Goal: Browse casually: Explore the website without a specific task or goal

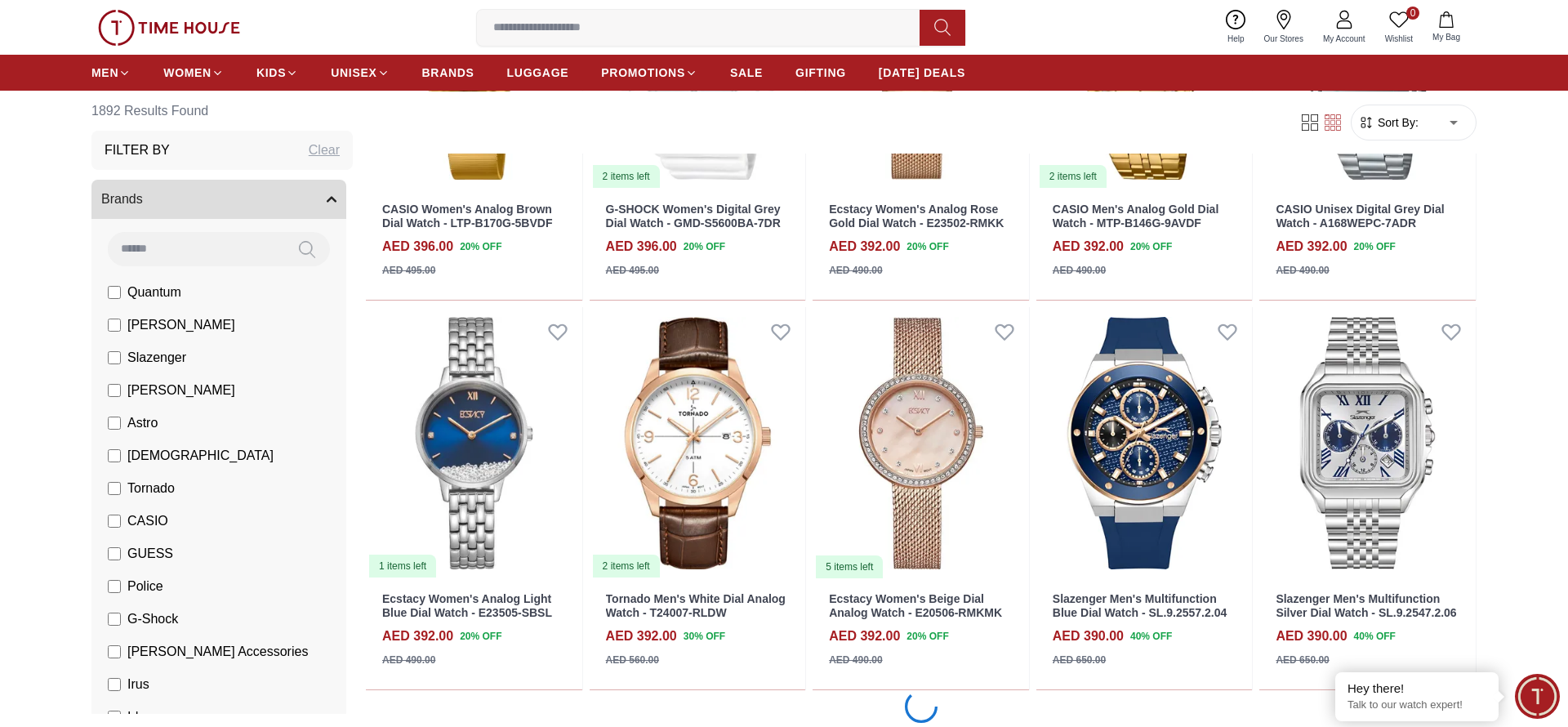
scroll to position [1775, 0]
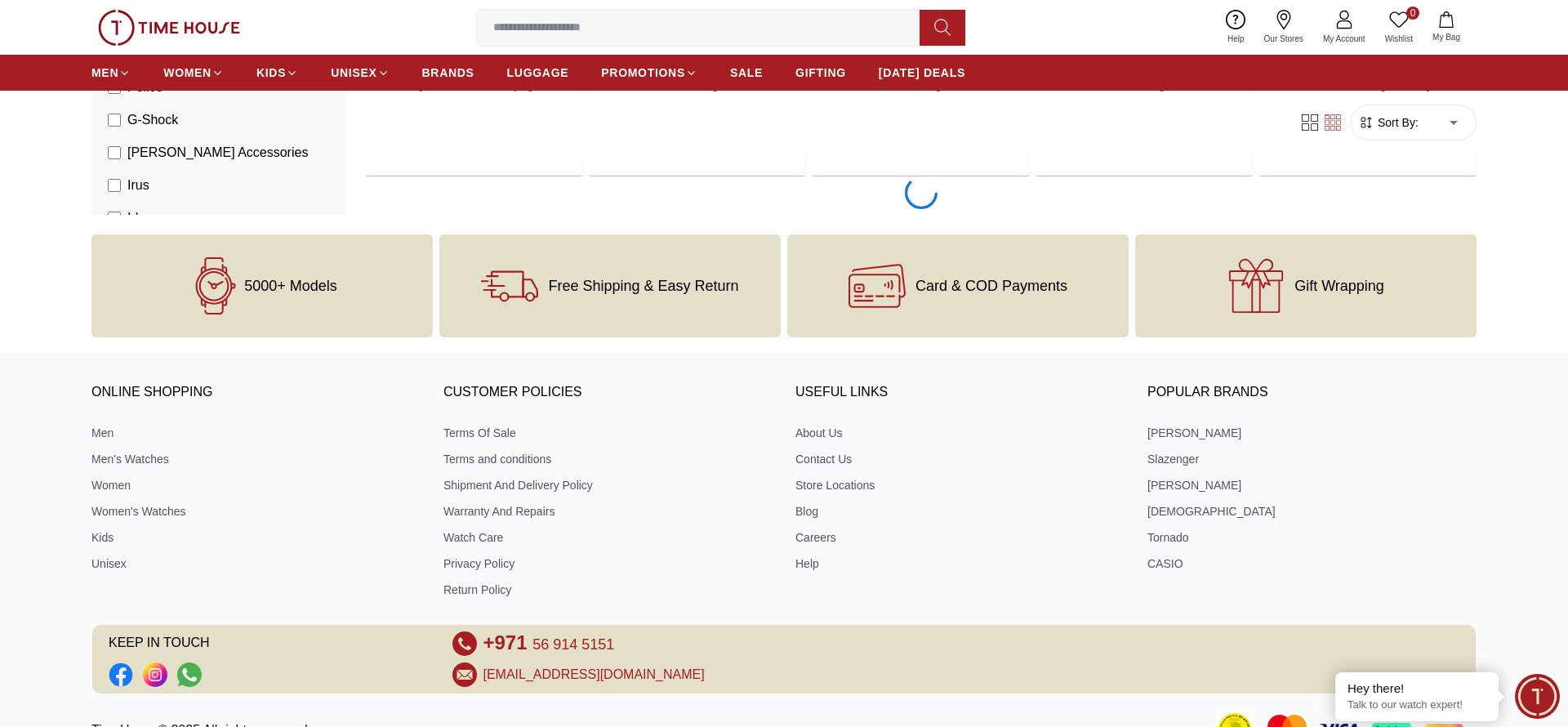
scroll to position [4923, 0]
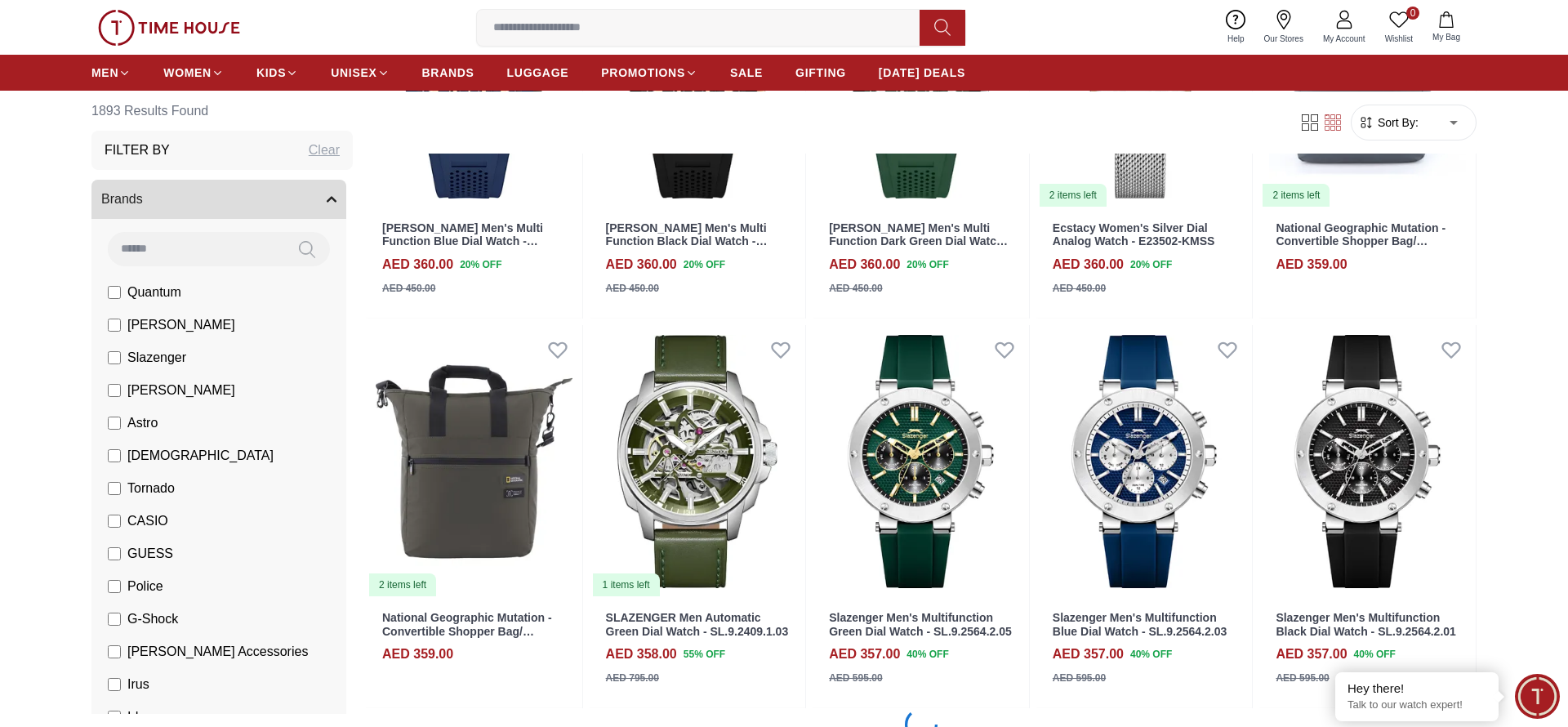
scroll to position [8070, 0]
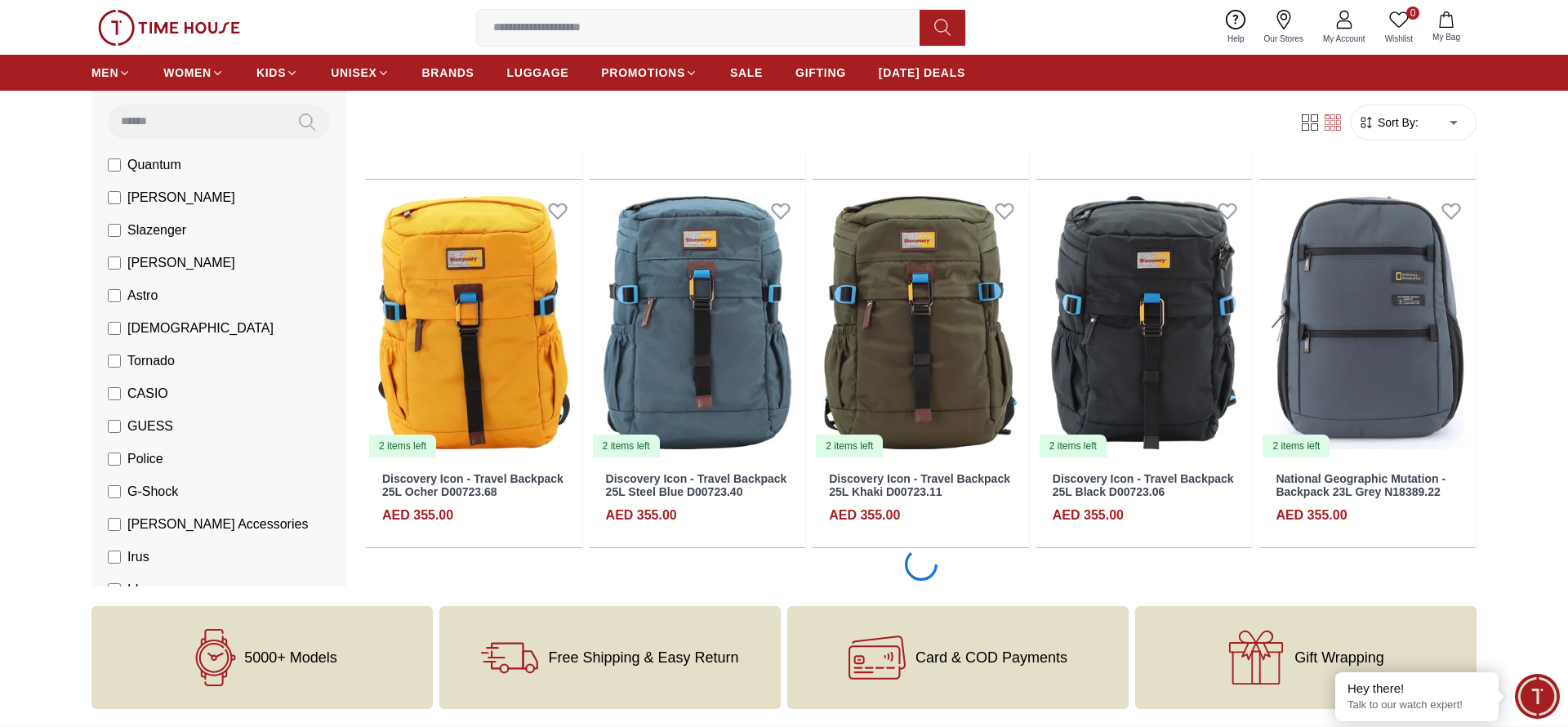
scroll to position [9624, 0]
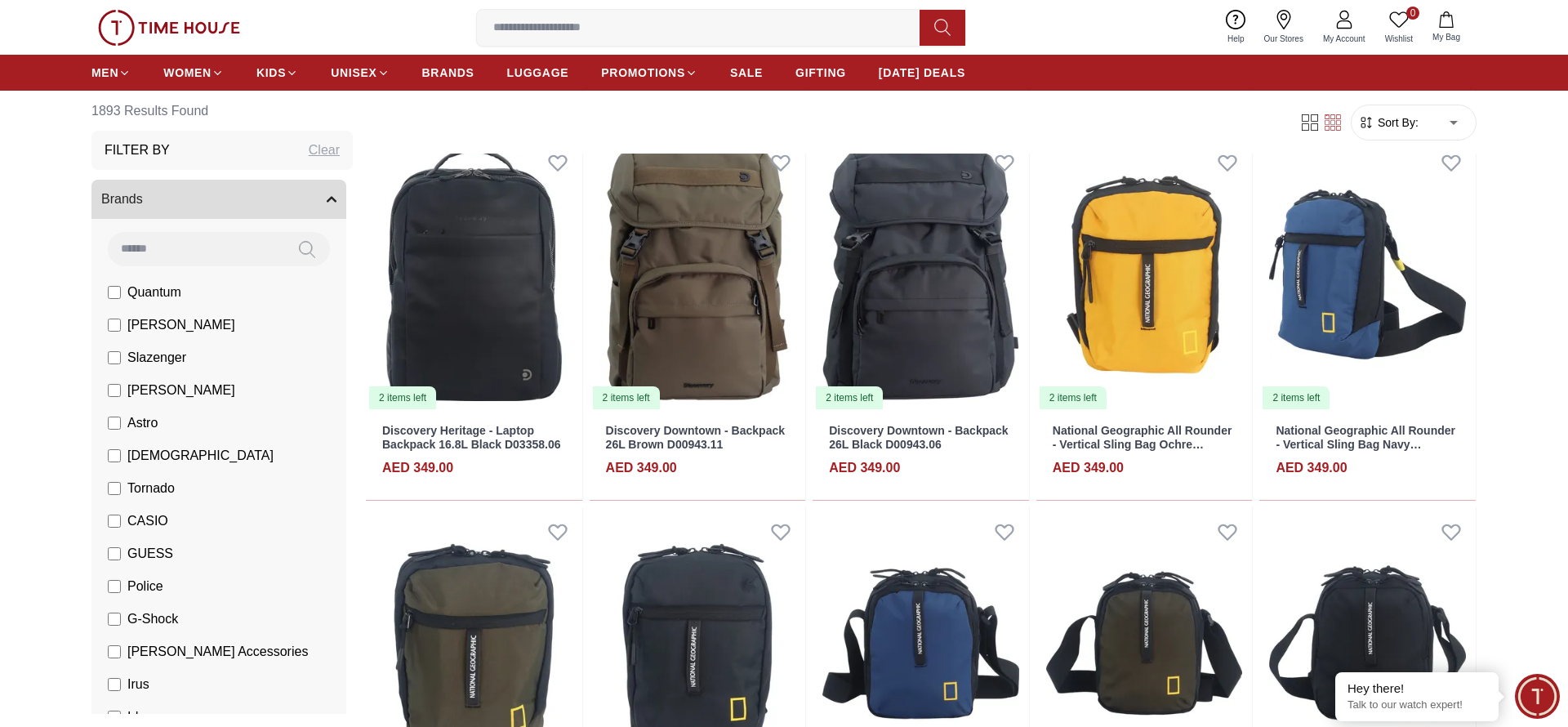
scroll to position [11152, 0]
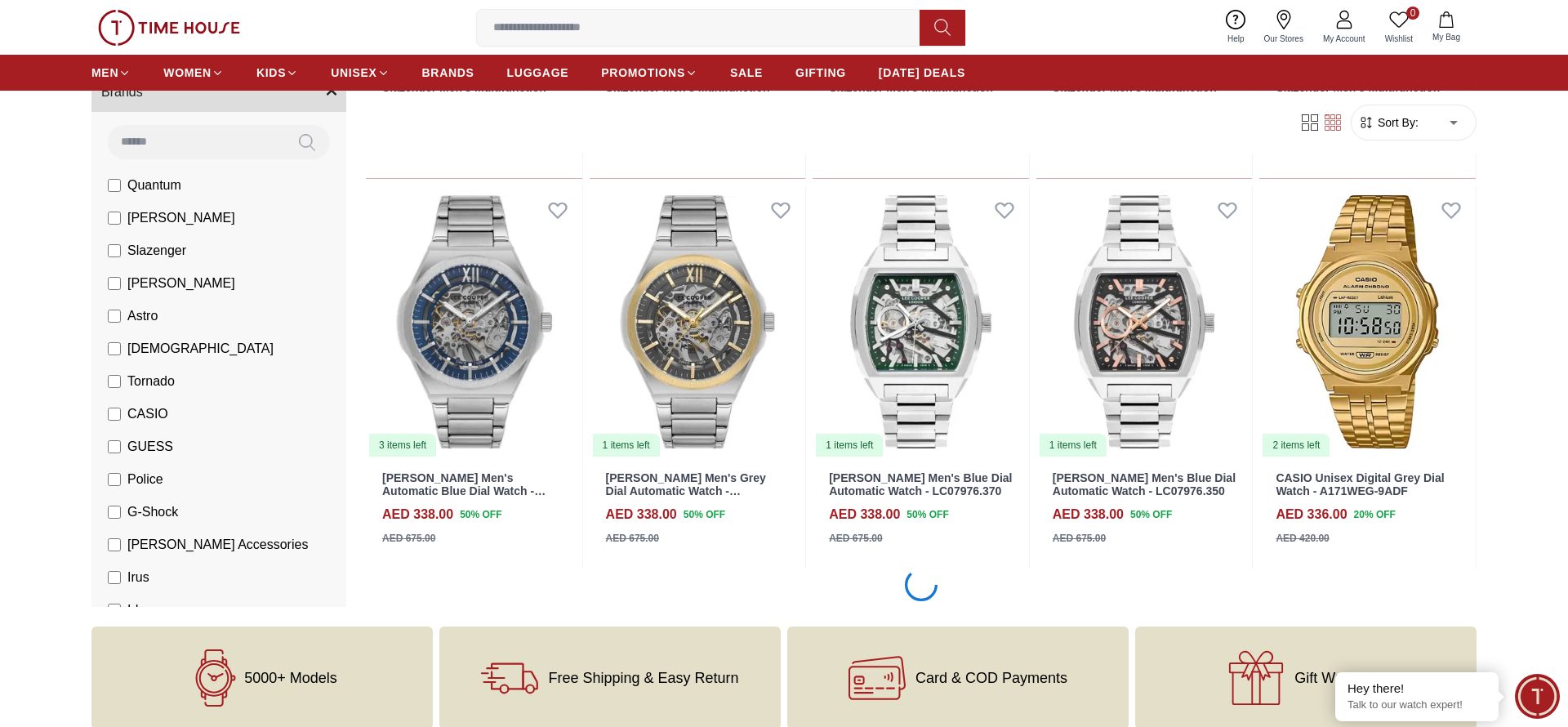
scroll to position [14325, 0]
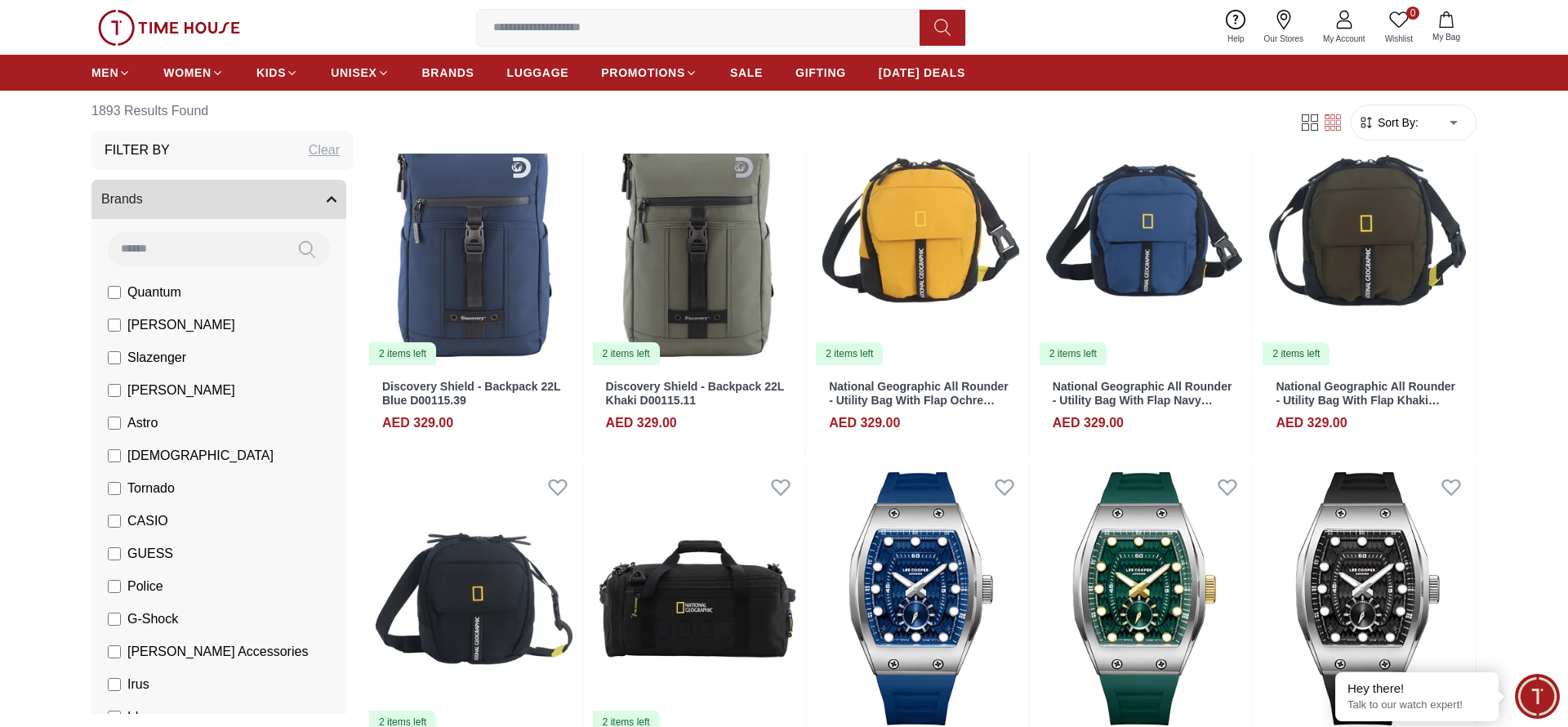
scroll to position [15304, 0]
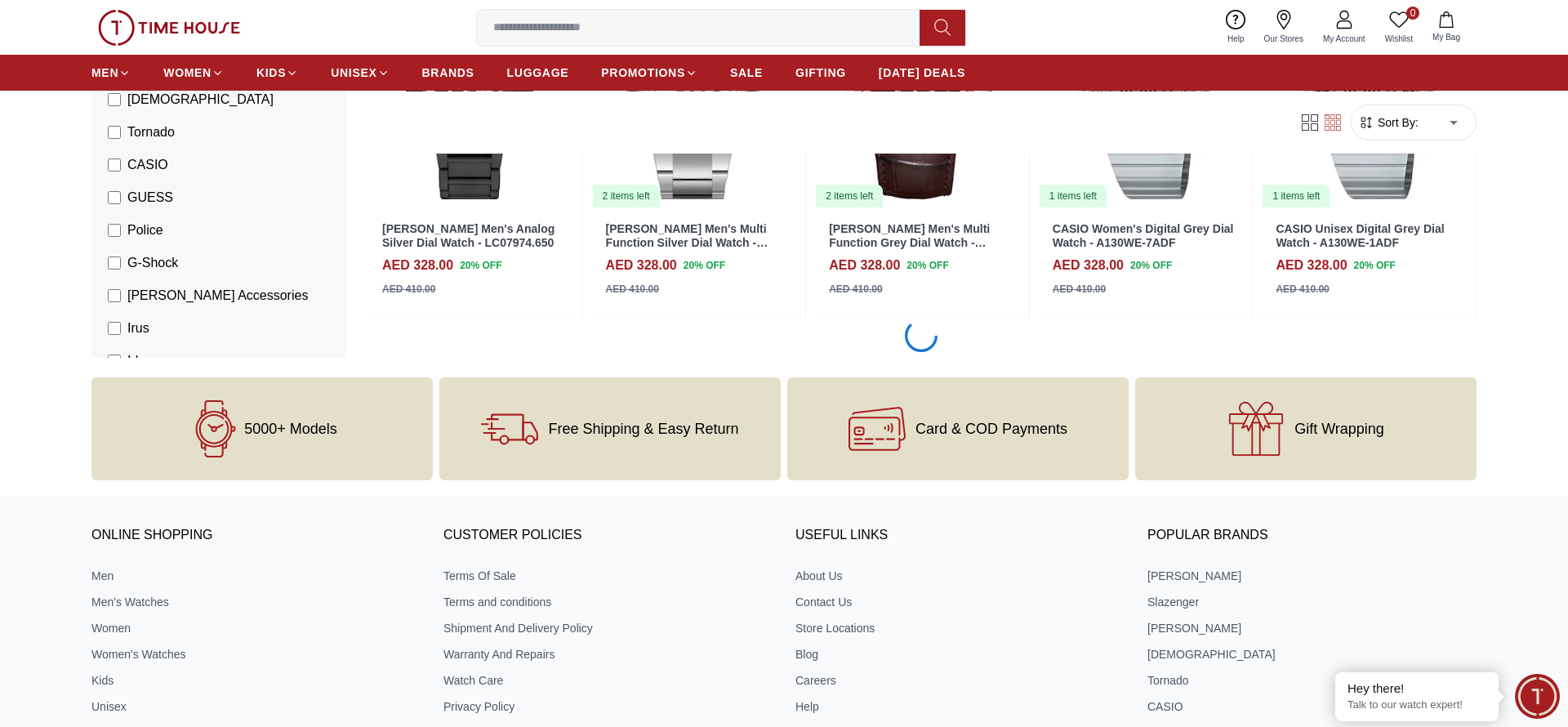
scroll to position [17494, 0]
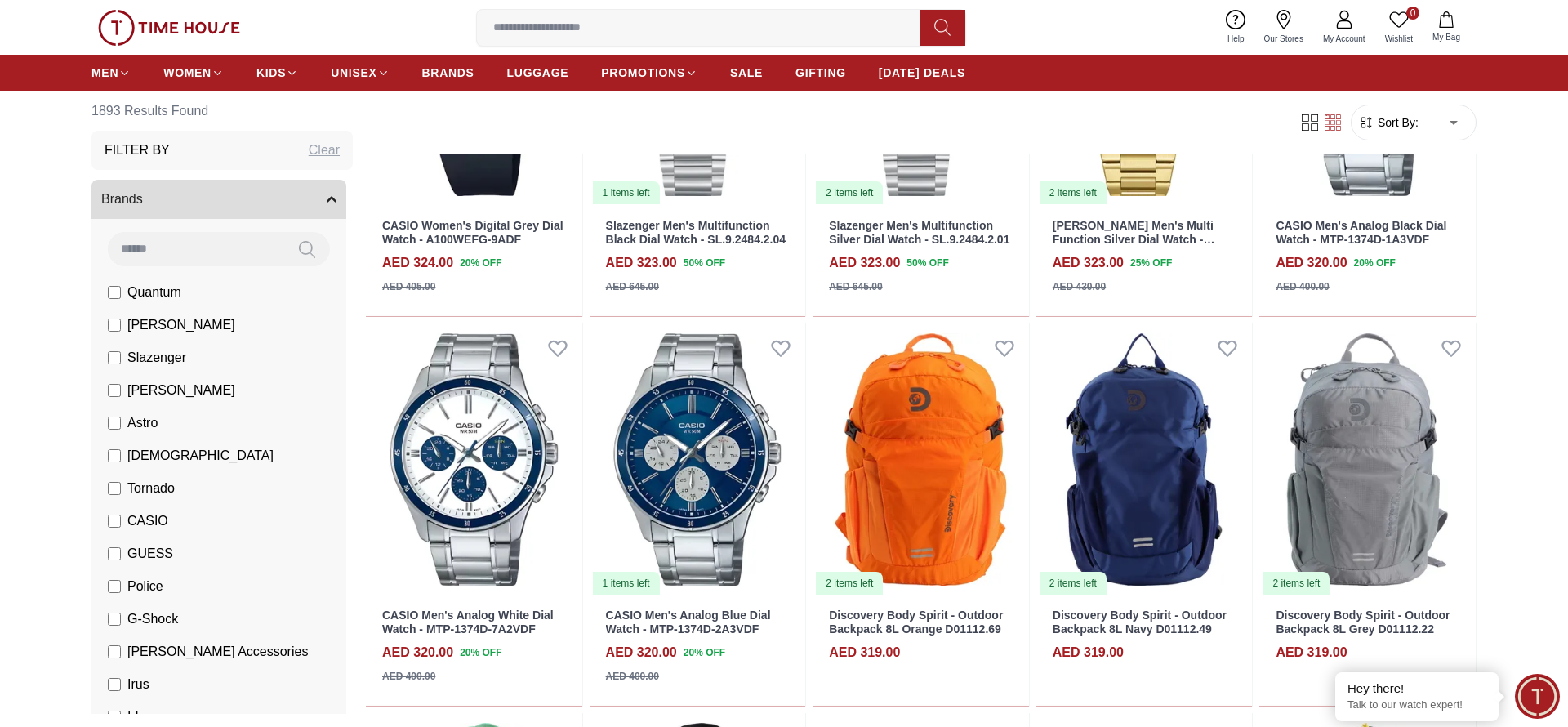
scroll to position [18411, 0]
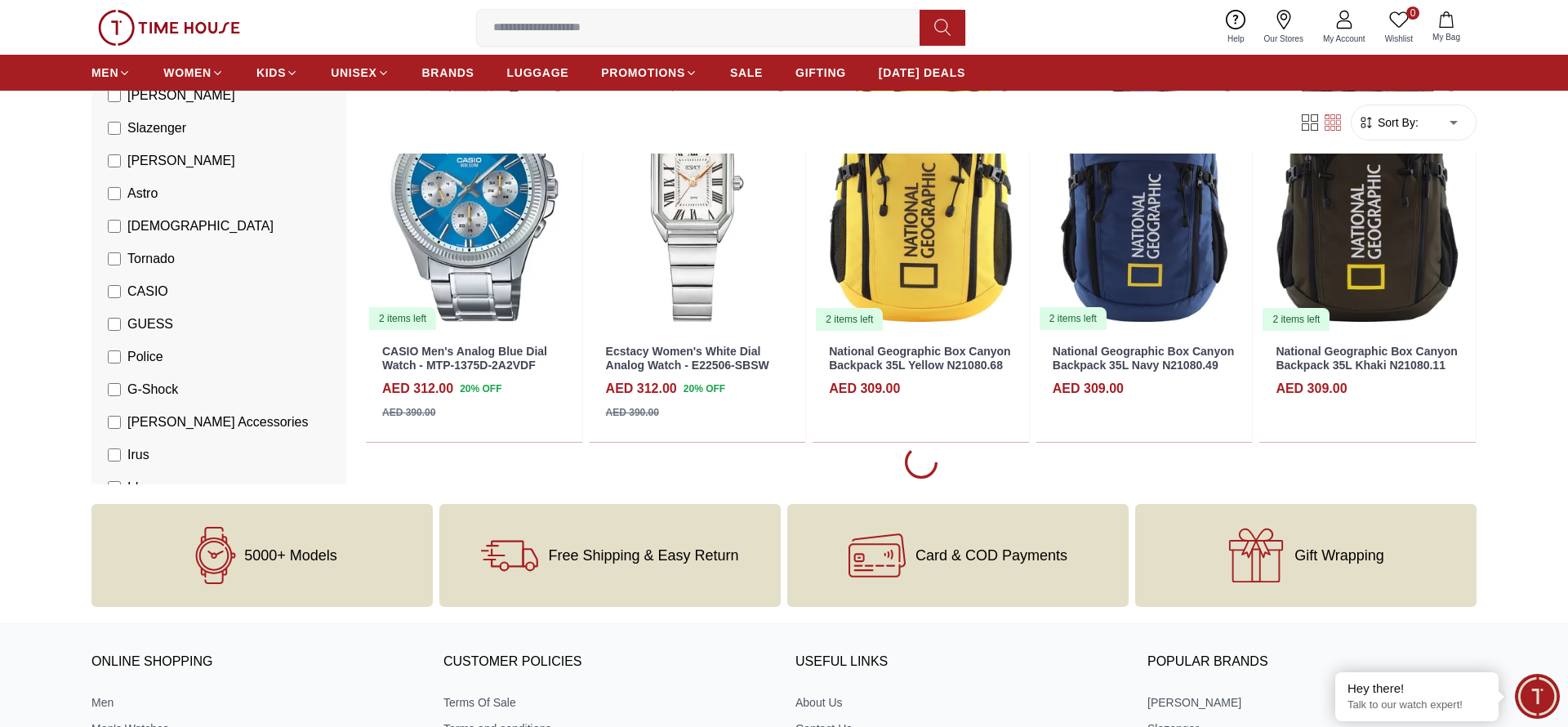
scroll to position [20295, 0]
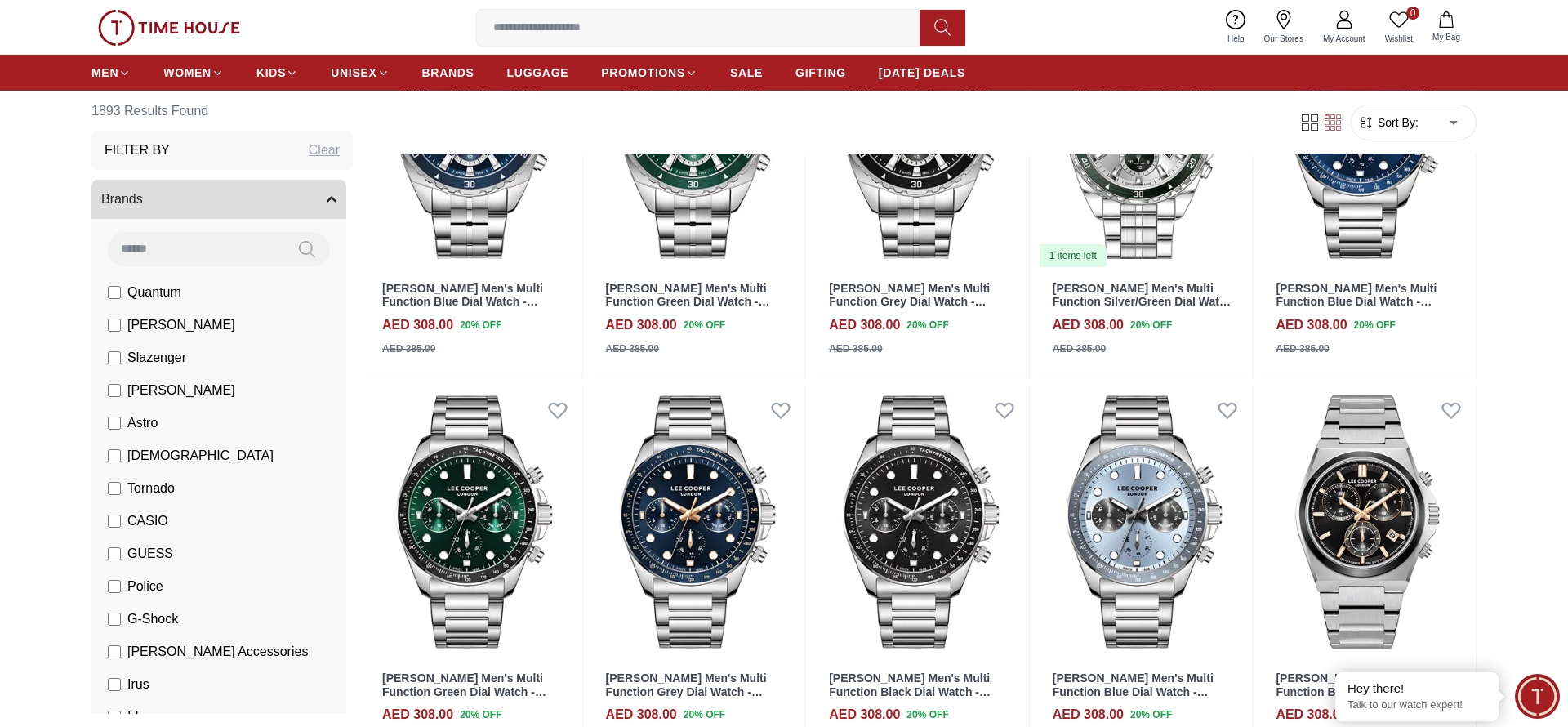
scroll to position [21656, 0]
